Goal: Task Accomplishment & Management: Manage account settings

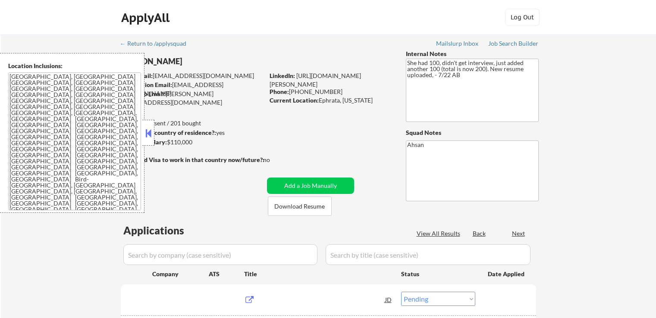
select select ""pending""
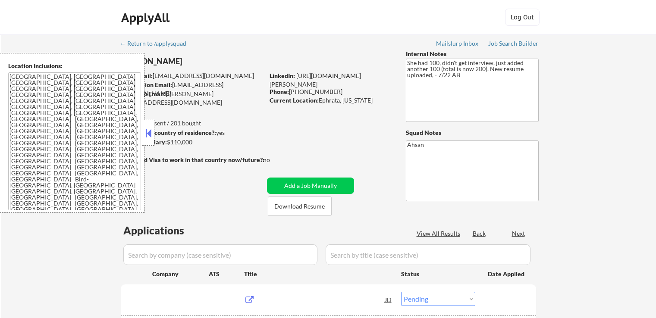
select select ""pending""
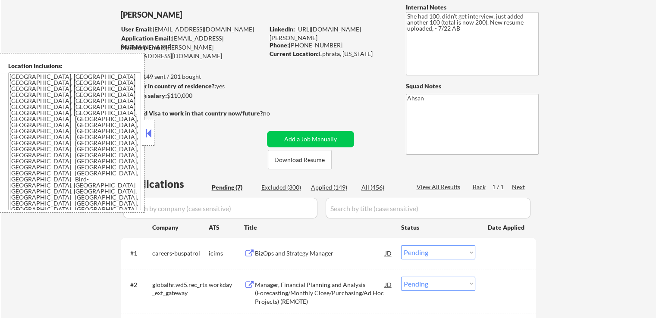
scroll to position [86, 0]
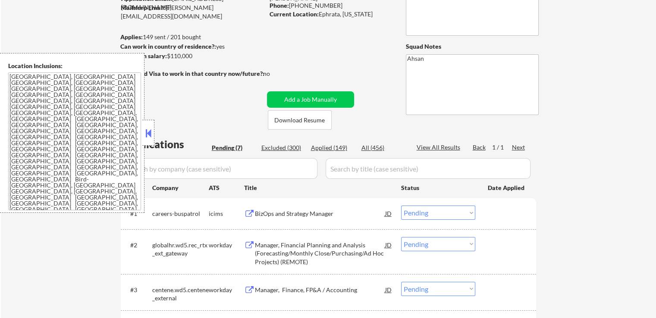
click at [147, 133] on button at bounding box center [148, 133] width 9 height 13
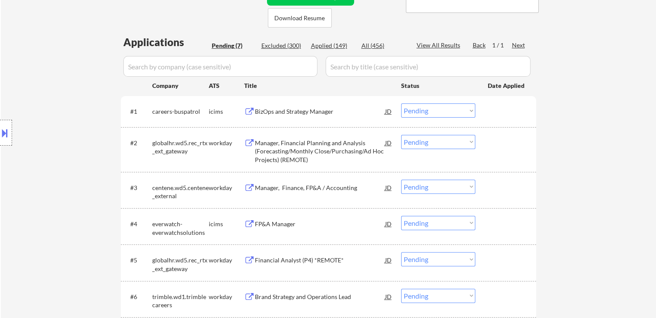
scroll to position [129, 0]
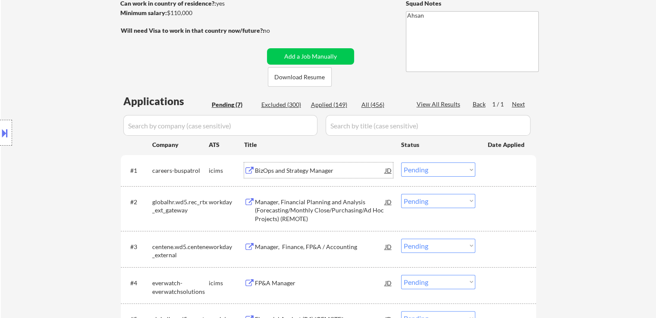
click at [284, 169] on div "BizOps and Strategy Manager" at bounding box center [320, 170] width 130 height 9
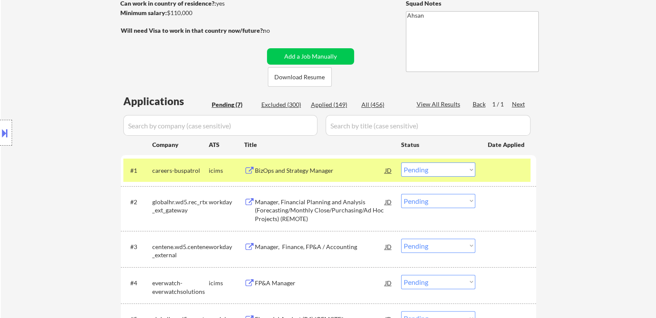
click at [287, 209] on div "Manager, Financial Planning and Analysis (Forecasting/Monthly Close/Purchasing/…" at bounding box center [320, 210] width 130 height 25
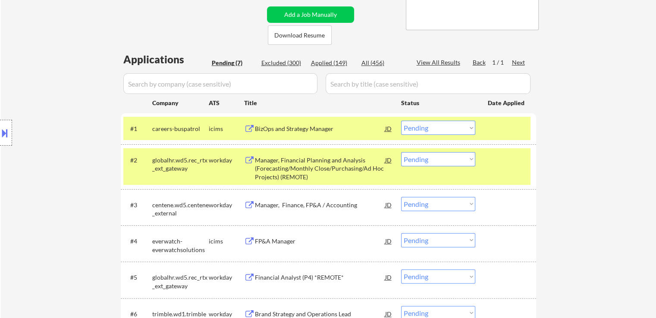
scroll to position [216, 0]
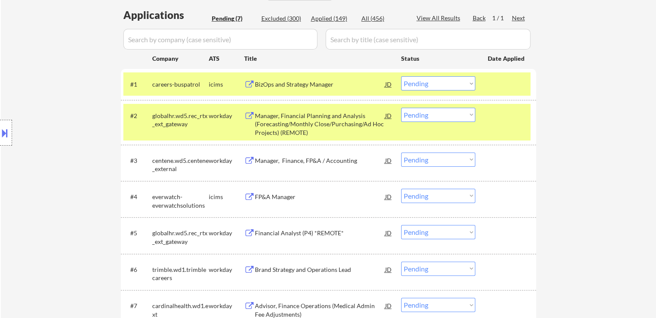
click at [295, 159] on div "Manager, Finance, FP&A / Accounting" at bounding box center [320, 160] width 130 height 9
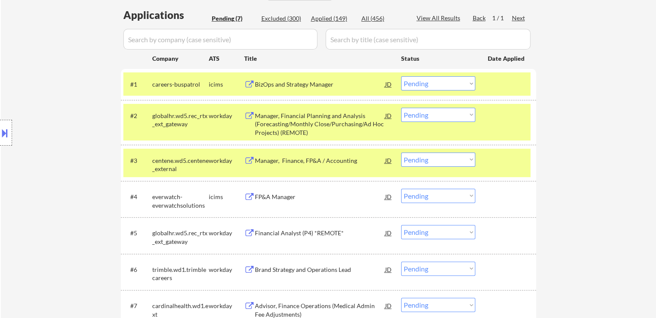
click at [278, 195] on div "FP&A Manager" at bounding box center [320, 197] width 130 height 9
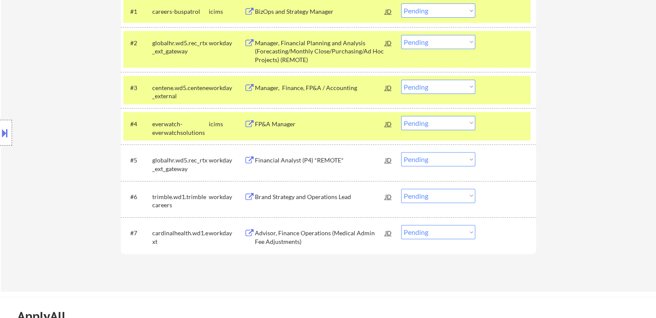
scroll to position [302, 0]
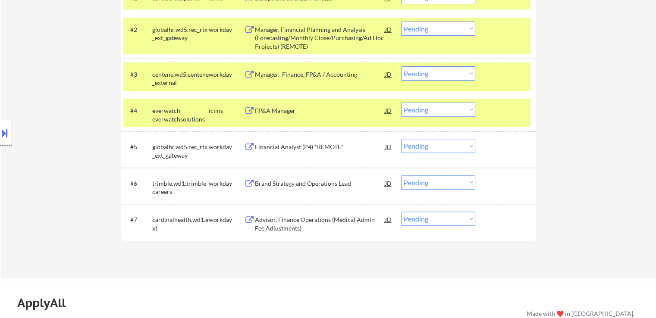
click at [298, 147] on div "Financial Analyst (P4) *REMOTE*" at bounding box center [320, 147] width 130 height 9
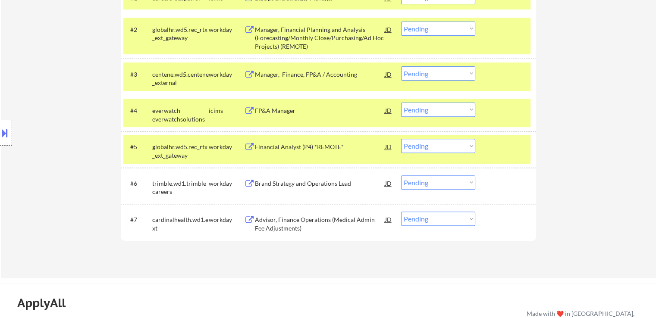
click at [293, 185] on div "Brand Strategy and Operations Lead" at bounding box center [320, 183] width 130 height 9
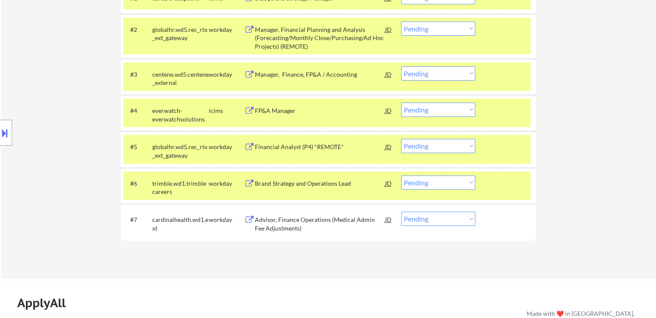
click at [278, 225] on div "Advisor, Finance Operations (Medical Admin Fee Adjustments)" at bounding box center [320, 224] width 130 height 17
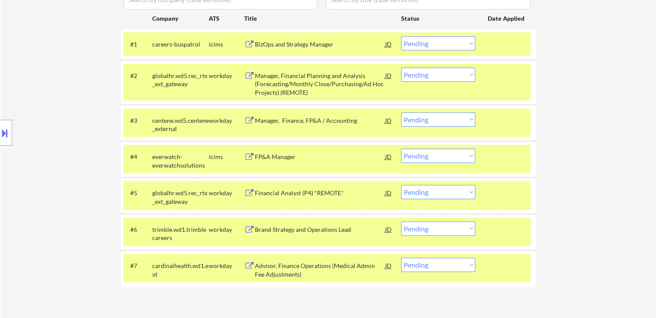
scroll to position [174, 0]
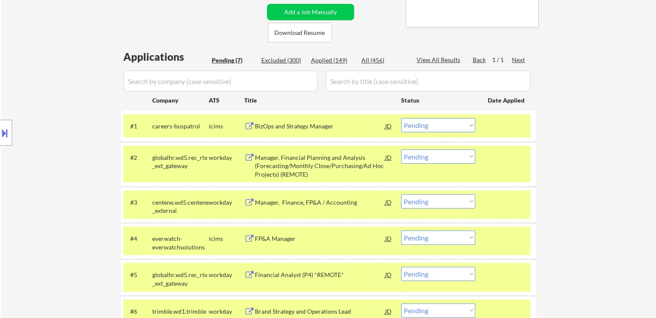
click at [419, 202] on select "Choose an option... Pending Applied Excluded (Questions) Excluded (Expired) Exc…" at bounding box center [438, 201] width 74 height 14
click at [401, 194] on select "Choose an option... Pending Applied Excluded (Questions) Excluded (Expired) Exc…" at bounding box center [438, 201] width 74 height 14
select select ""pending""
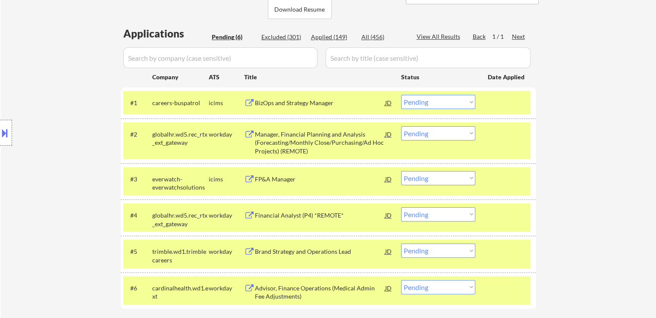
scroll to position [217, 0]
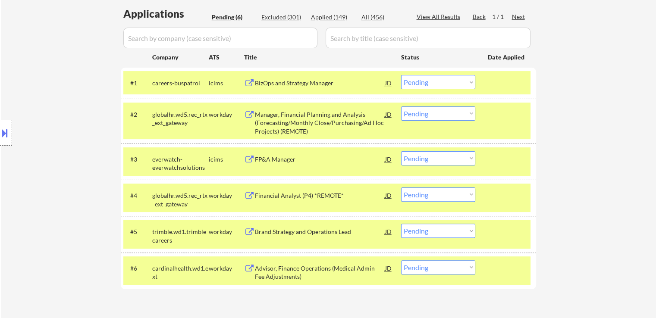
click at [430, 196] on select "Choose an option... Pending Applied Excluded (Questions) Excluded (Expired) Exc…" at bounding box center [438, 194] width 74 height 14
click at [401, 187] on select "Choose an option... Pending Applied Excluded (Questions) Excluded (Expired) Exc…" at bounding box center [438, 194] width 74 height 14
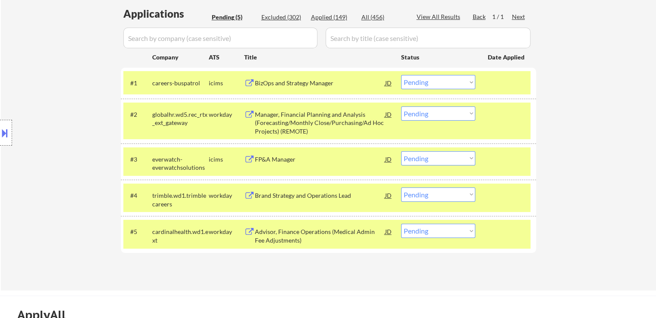
click at [443, 198] on select "Choose an option... Pending Applied Excluded (Questions) Excluded (Expired) Exc…" at bounding box center [438, 194] width 74 height 14
click at [401, 187] on select "Choose an option... Pending Applied Excluded (Questions) Excluded (Expired) Exc…" at bounding box center [438, 194] width 74 height 14
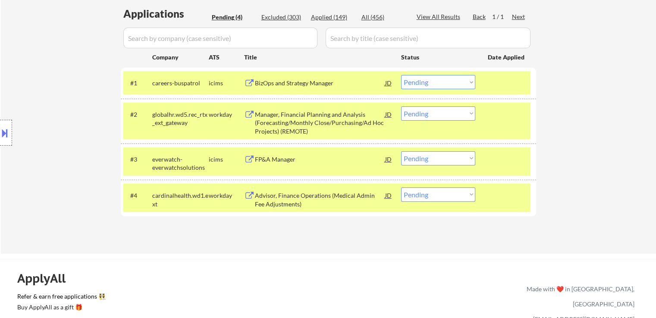
click at [426, 195] on select "Choose an option... Pending Applied Excluded (Questions) Excluded (Expired) Exc…" at bounding box center [438, 194] width 74 height 14
select select ""excluded__salary_""
click at [401, 187] on select "Choose an option... Pending Applied Excluded (Questions) Excluded (Expired) Exc…" at bounding box center [438, 194] width 74 height 14
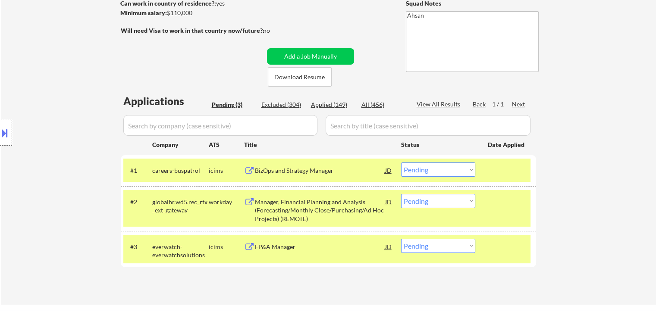
scroll to position [216, 0]
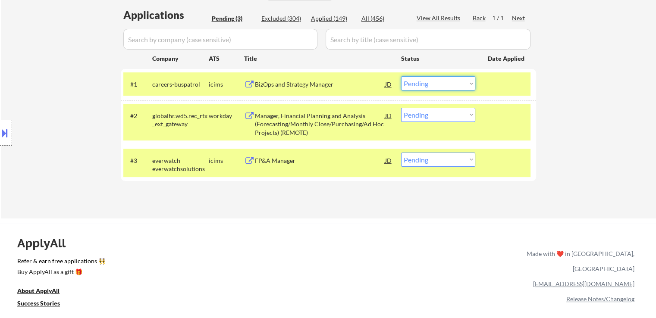
click at [430, 82] on select "Choose an option... Pending Applied Excluded (Questions) Excluded (Expired) Exc…" at bounding box center [438, 83] width 74 height 14
select select ""applied""
click at [401, 76] on select "Choose an option... Pending Applied Excluded (Questions) Excluded (Expired) Exc…" at bounding box center [438, 83] width 74 height 14
click at [438, 113] on select "Choose an option... Pending Applied Excluded (Questions) Excluded (Expired) Exc…" at bounding box center [438, 115] width 74 height 14
select select ""applied""
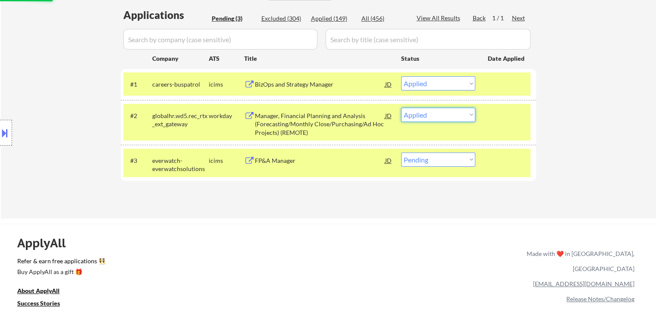
click at [401, 108] on select "Choose an option... Pending Applied Excluded (Questions) Excluded (Expired) Exc…" at bounding box center [438, 115] width 74 height 14
click at [436, 162] on select "Choose an option... Pending Applied Excluded (Questions) Excluded (Expired) Exc…" at bounding box center [438, 160] width 74 height 14
select select ""applied""
click at [401, 153] on select "Choose an option... Pending Applied Excluded (Questions) Excluded (Expired) Exc…" at bounding box center [438, 160] width 74 height 14
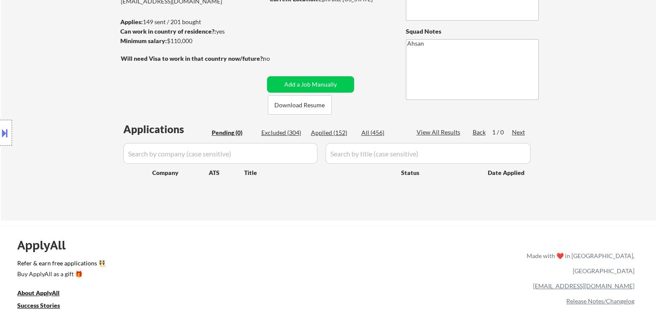
scroll to position [86, 0]
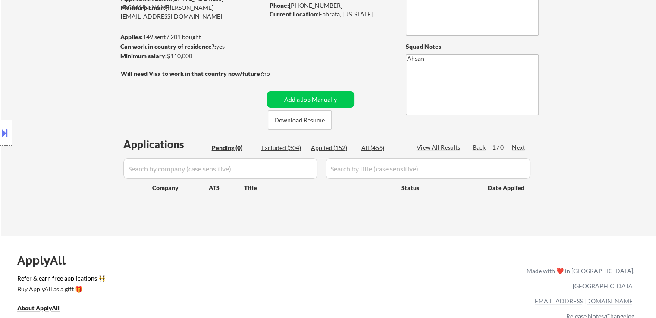
click at [132, 114] on div "Location Inclusions: [GEOGRAPHIC_DATA], [GEOGRAPHIC_DATA] [GEOGRAPHIC_DATA], [G…" at bounding box center [77, 133] width 154 height 160
